Goal: Task Accomplishment & Management: Manage account settings

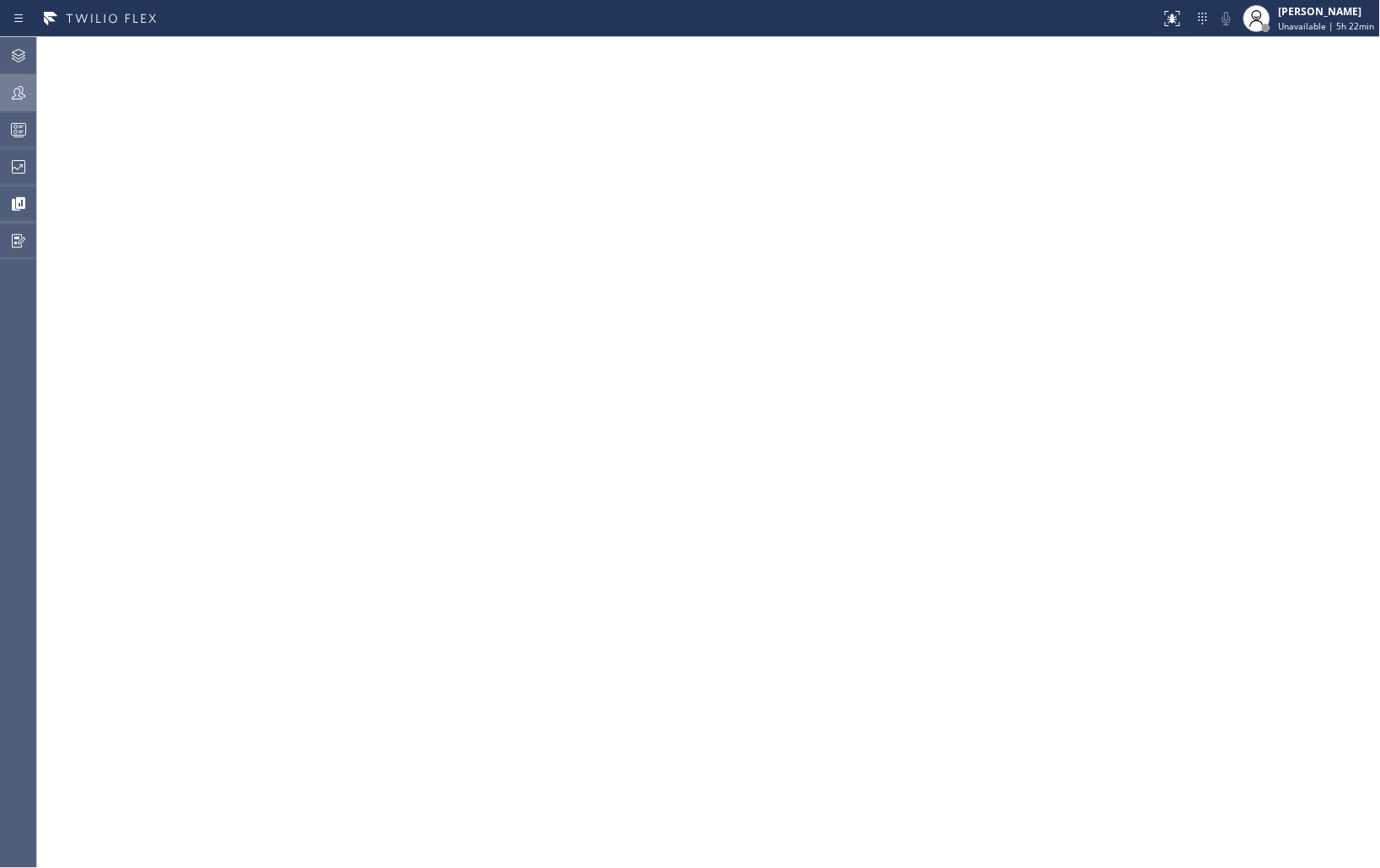
click at [21, 97] on icon at bounding box center [19, 93] width 14 height 14
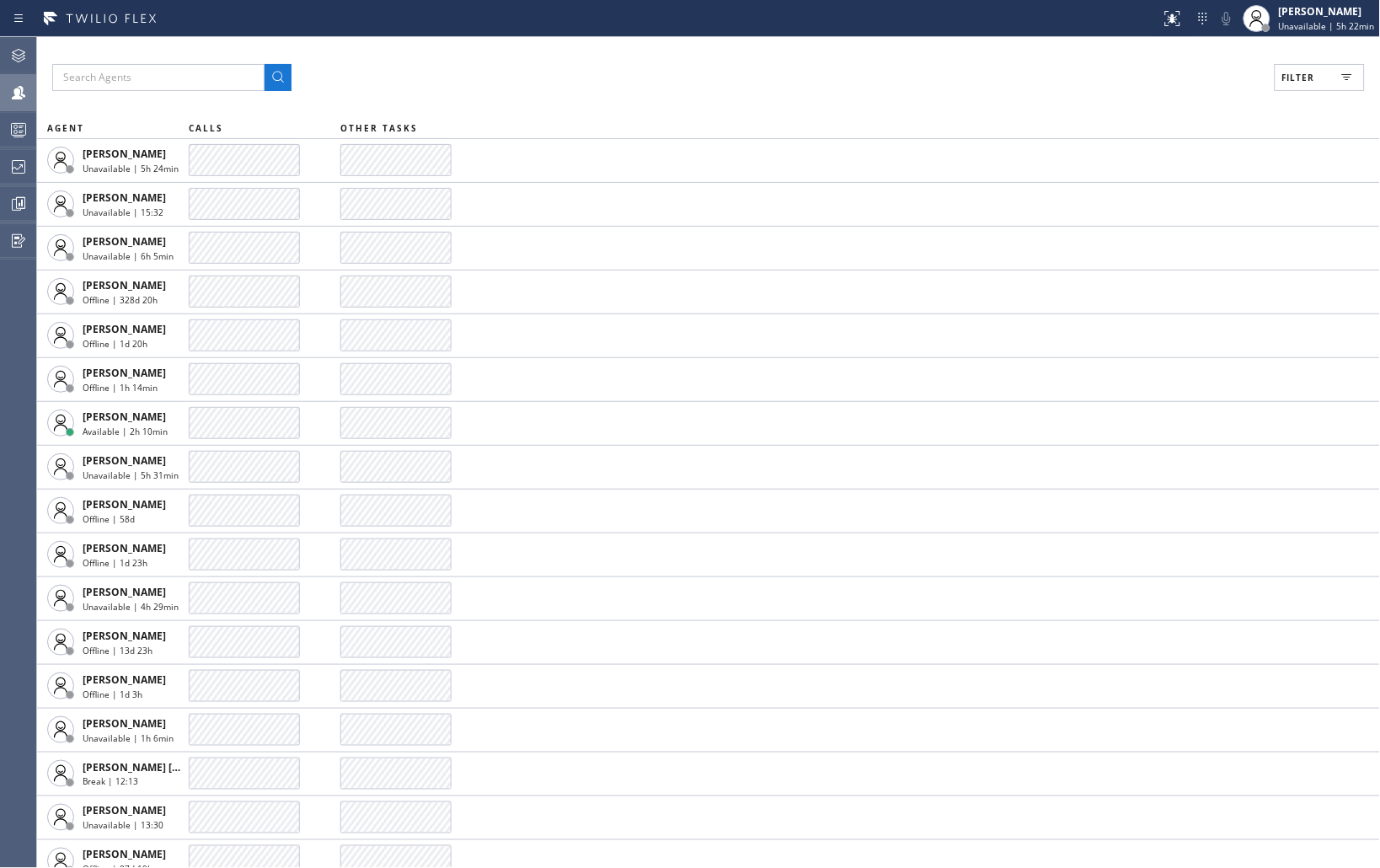
click at [1323, 70] on button "Filter" at bounding box center [1320, 77] width 91 height 27
drag, startPoint x: 1166, startPoint y: 221, endPoint x: 1269, endPoint y: 195, distance: 106.2
click at [1166, 222] on label "Unavailable" at bounding box center [1255, 226] width 222 height 15
click at [1145, 222] on input "Unavailable" at bounding box center [1134, 225] width 20 height 20
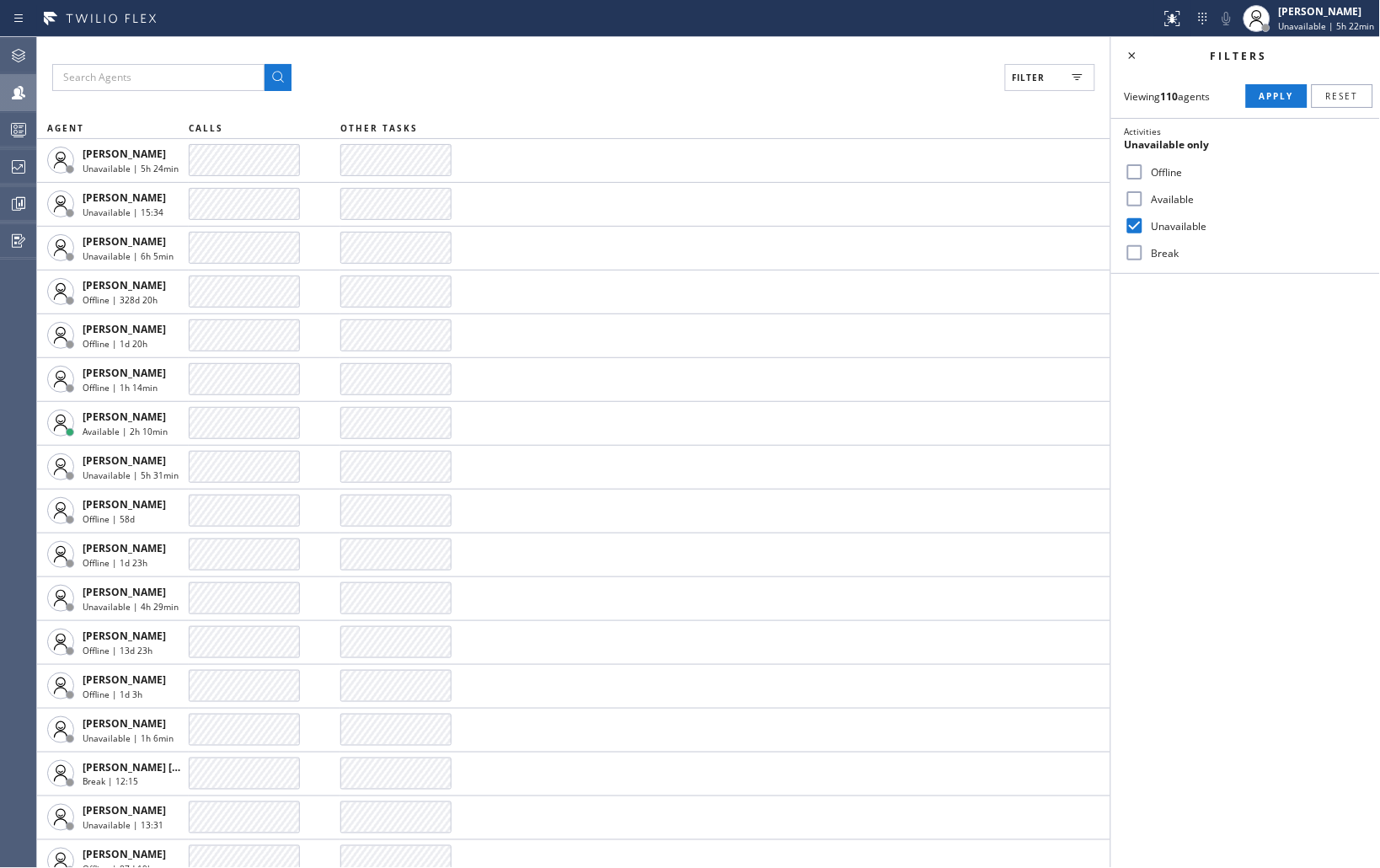
drag, startPoint x: 1258, startPoint y: 87, endPoint x: 1285, endPoint y: 122, distance: 44.2
click at [1257, 88] on button "Apply" at bounding box center [1277, 96] width 61 height 23
click at [1134, 226] on input "Unavailable" at bounding box center [1134, 225] width 20 height 20
checkbox input "false"
click at [1125, 257] on input "Break" at bounding box center [1134, 252] width 20 height 20
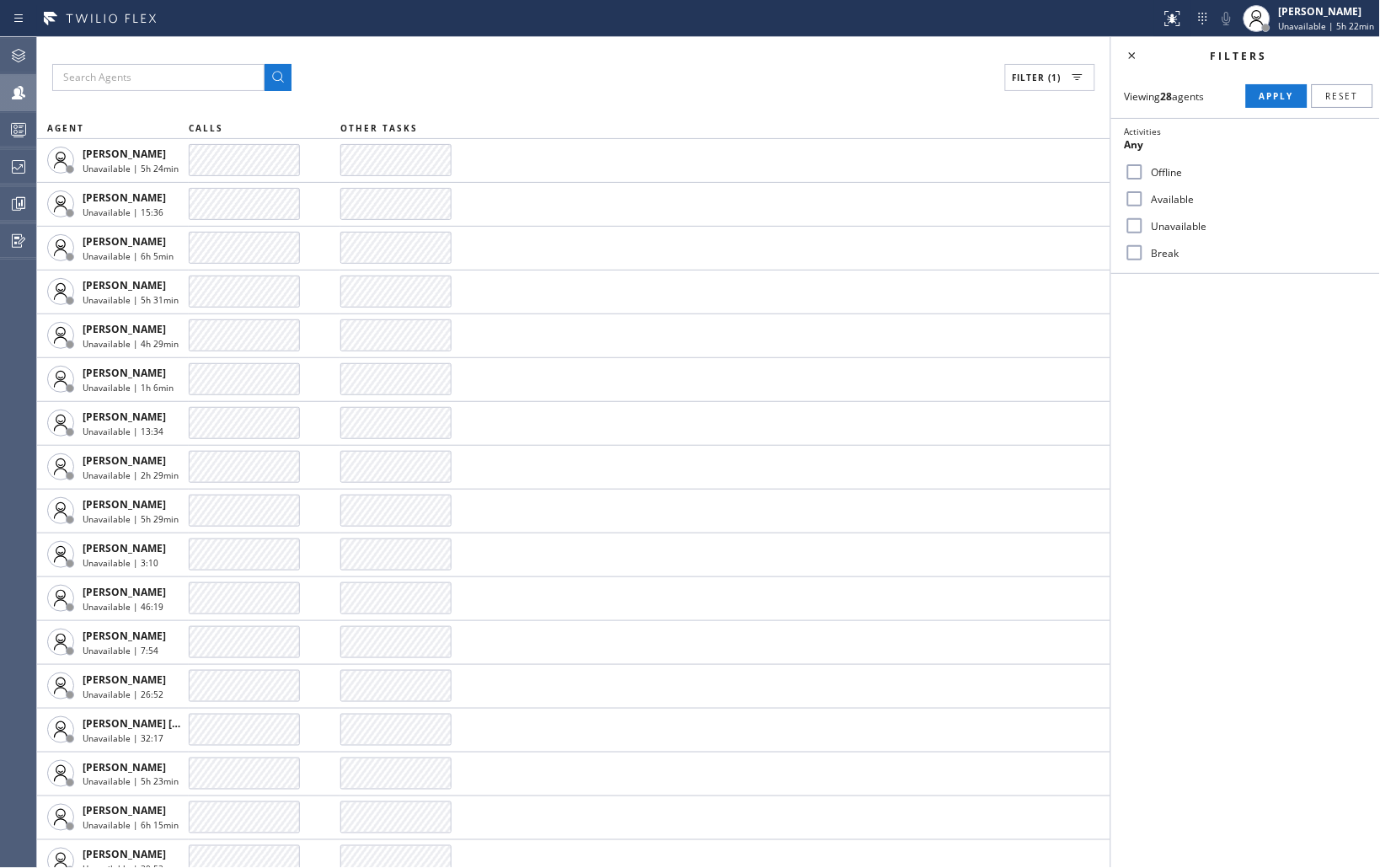
checkbox input "true"
click at [1260, 94] on span "Apply" at bounding box center [1277, 97] width 34 height 12
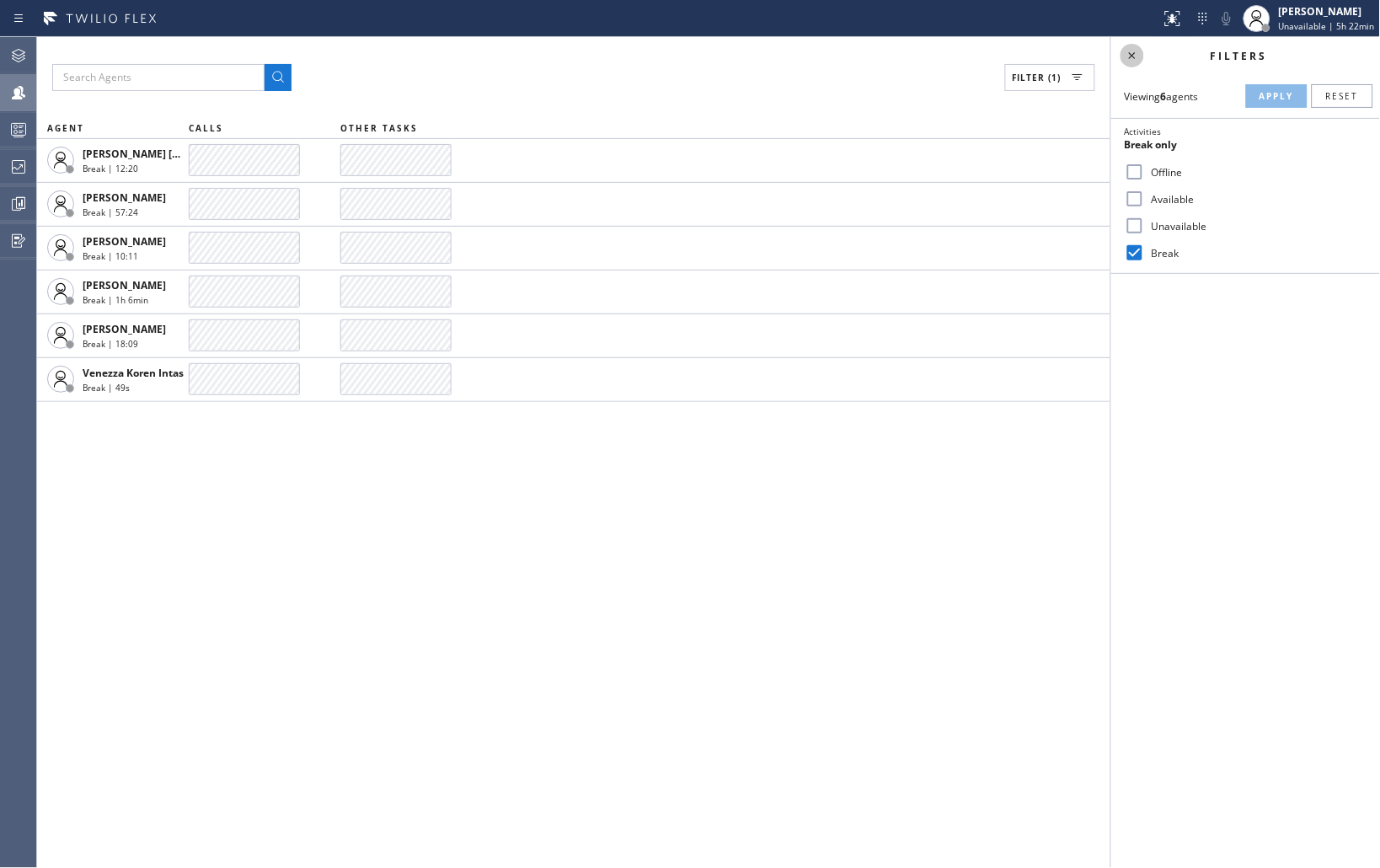
click at [1127, 55] on icon at bounding box center [1132, 55] width 20 height 20
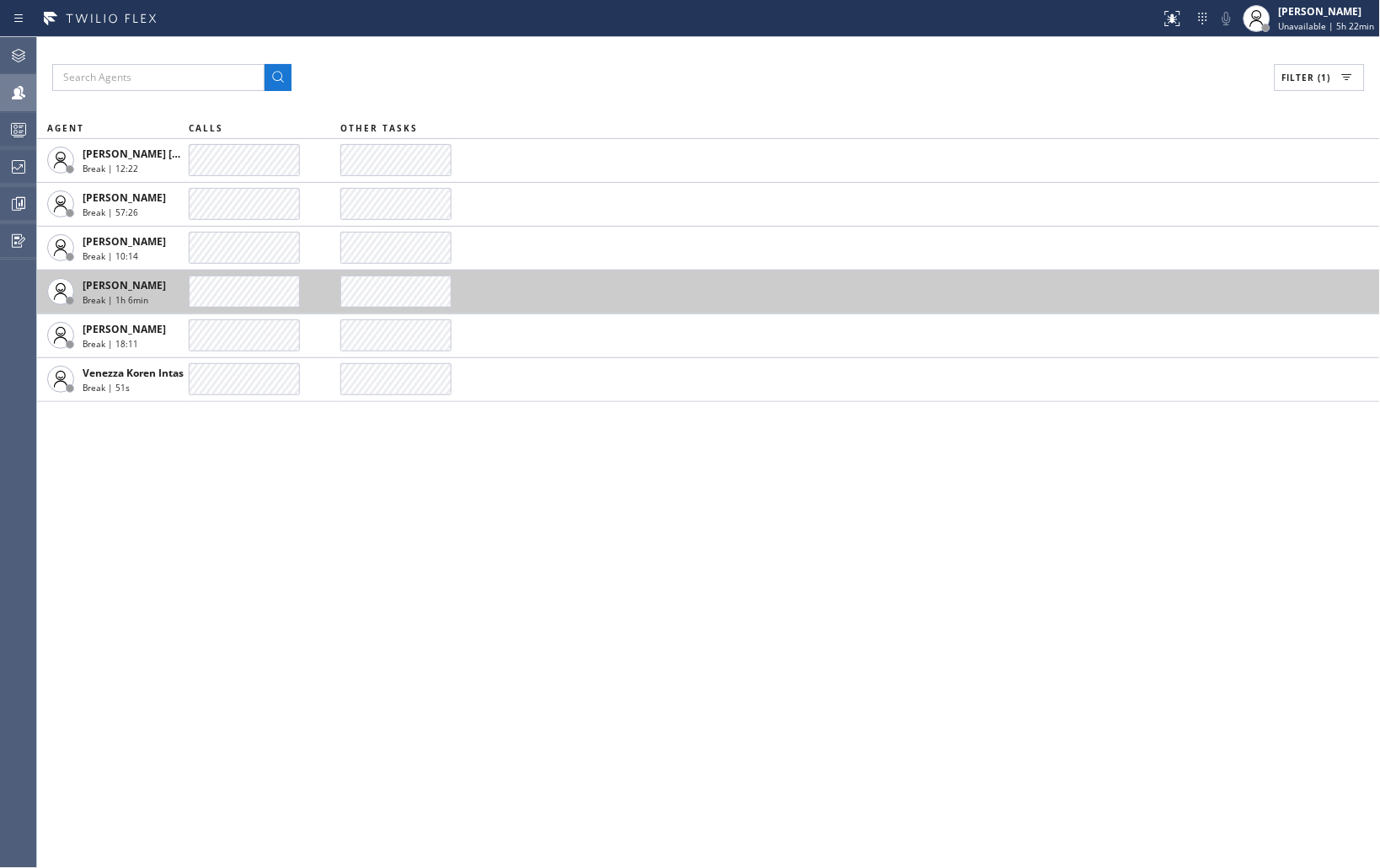
click at [120, 301] on span "Break | 1h 6min" at bounding box center [116, 300] width 66 height 12
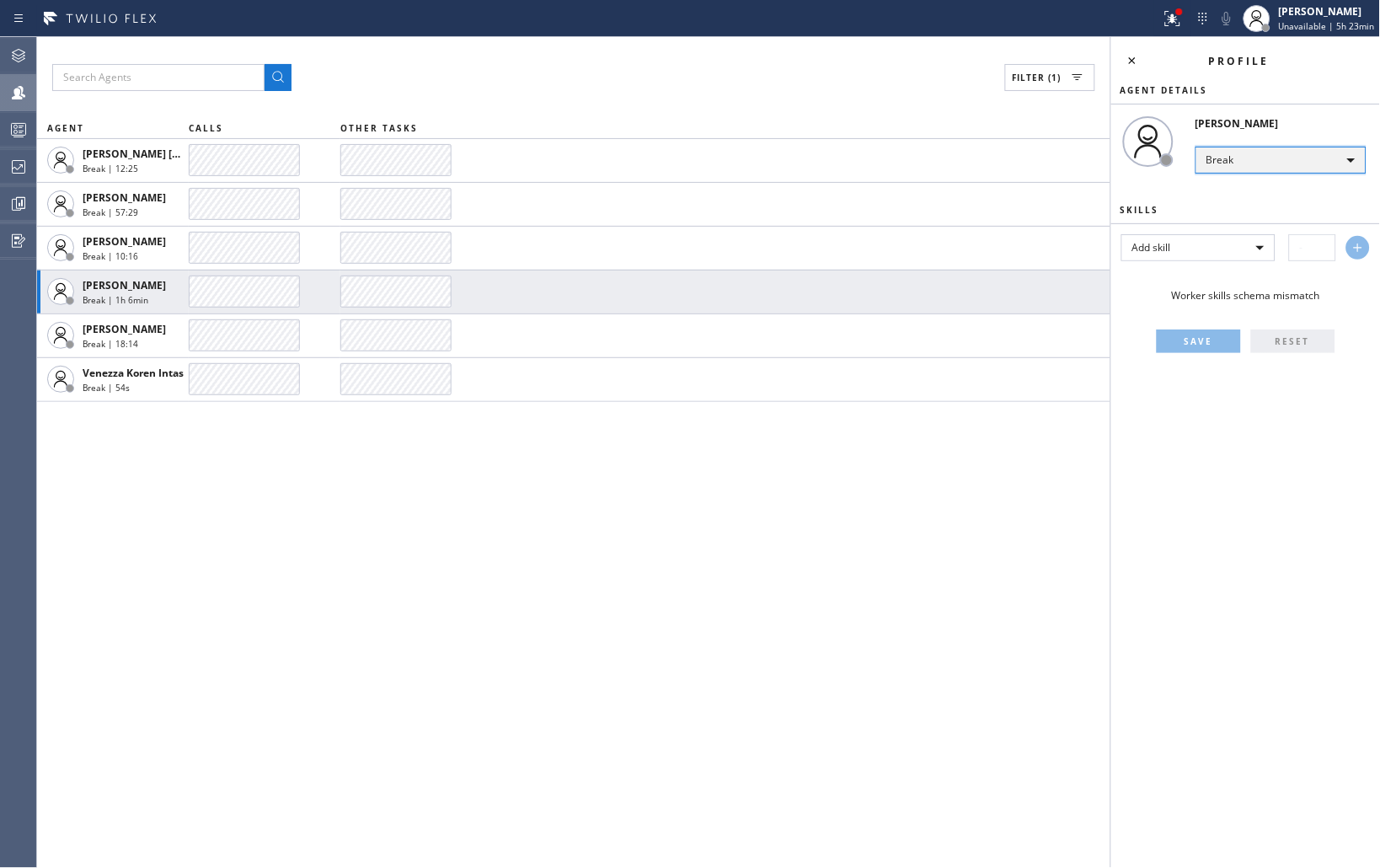
click at [1240, 167] on div "Break" at bounding box center [1281, 159] width 171 height 27
click at [1233, 217] on li "Unavailable" at bounding box center [1281, 224] width 167 height 20
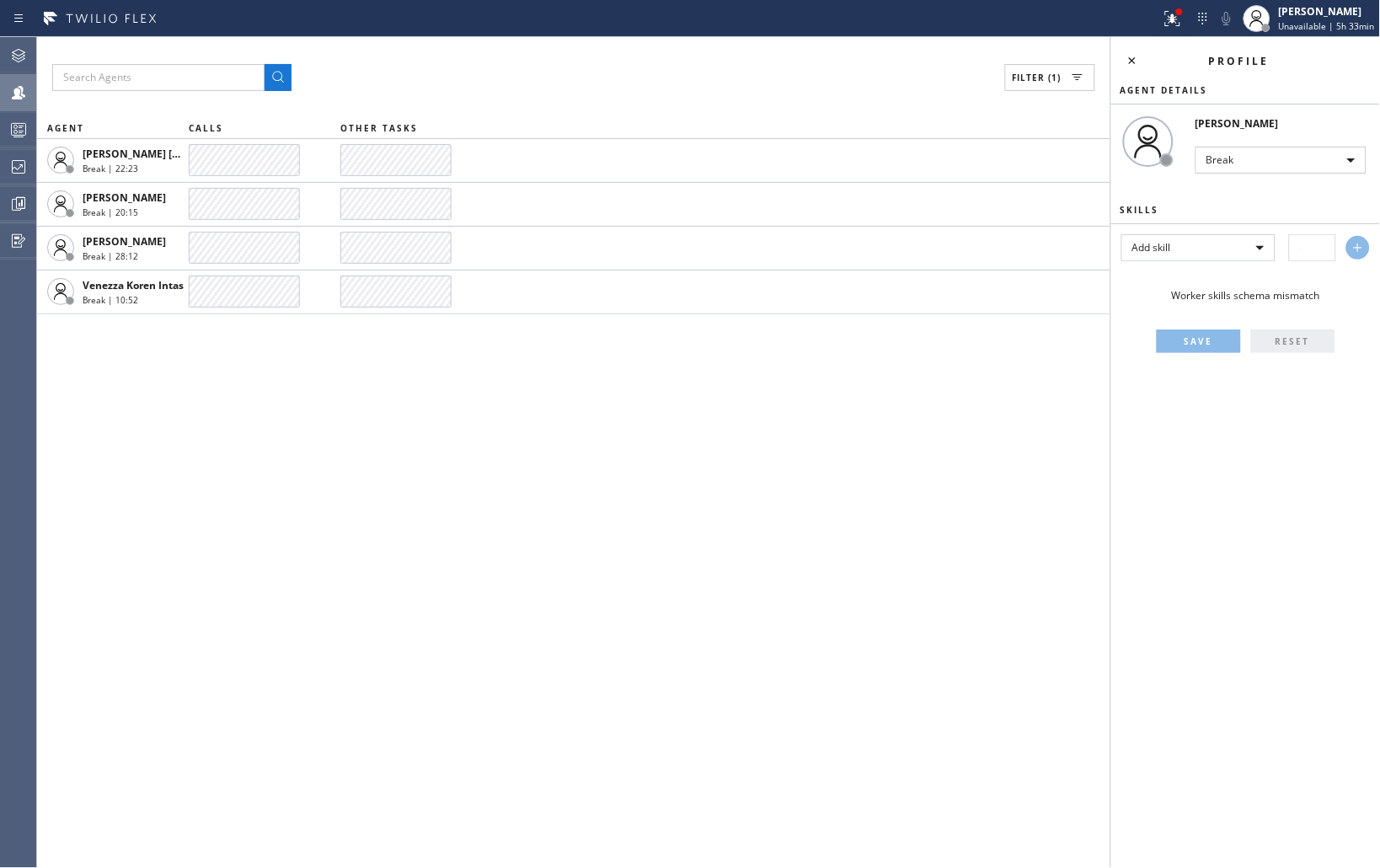
click at [888, 74] on div "Filter (1)" at bounding box center [574, 77] width 1043 height 27
click at [22, 159] on icon at bounding box center [18, 166] width 20 height 20
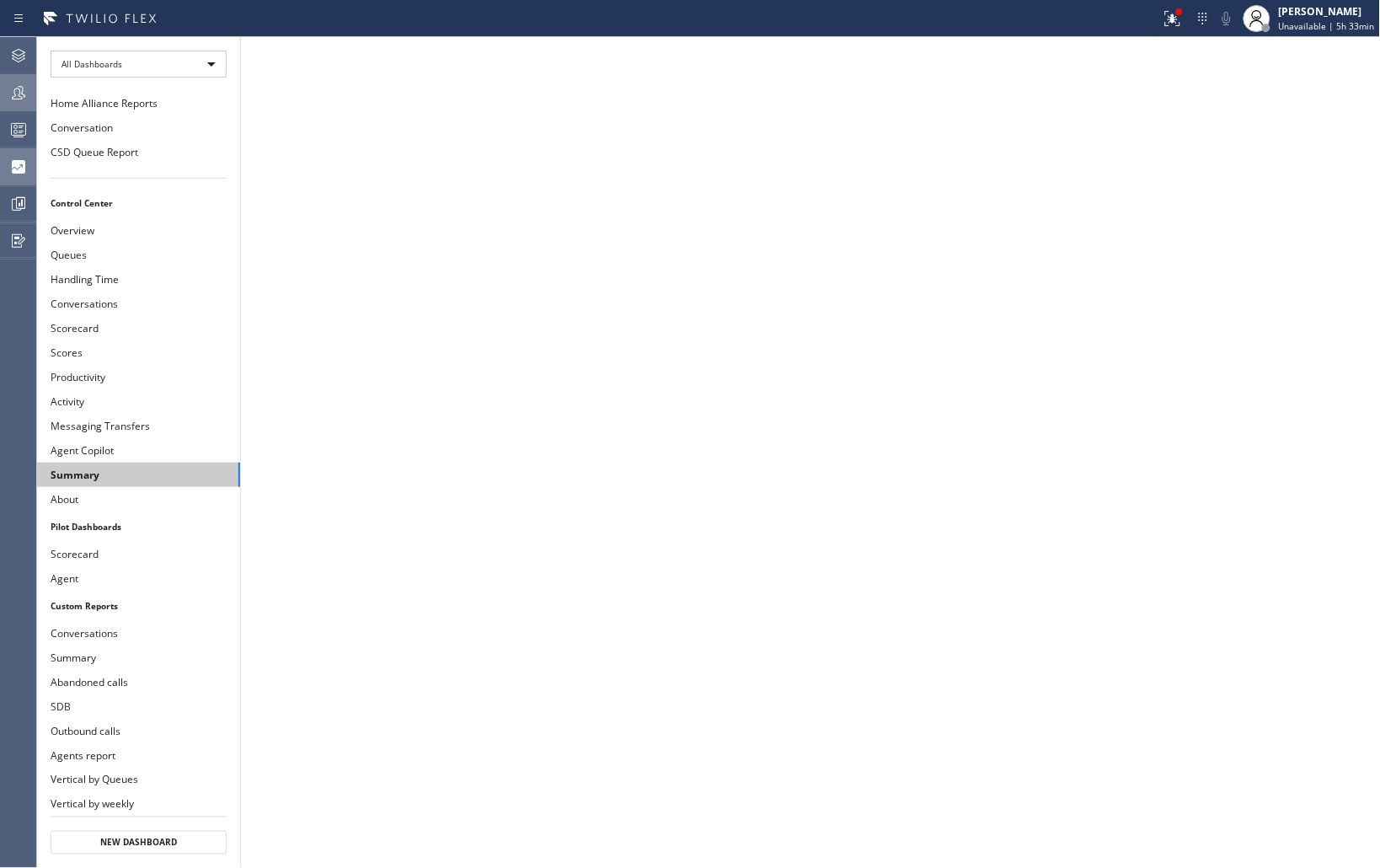
click at [91, 466] on button "Summary" at bounding box center [139, 475] width 203 height 24
drag, startPoint x: 108, startPoint y: 153, endPoint x: 241, endPoint y: 184, distance: 136.6
click at [108, 152] on button "CSD Queue Report" at bounding box center [139, 152] width 203 height 24
click at [14, 214] on div at bounding box center [18, 203] width 37 height 34
